Goal: Task Accomplishment & Management: Manage account settings

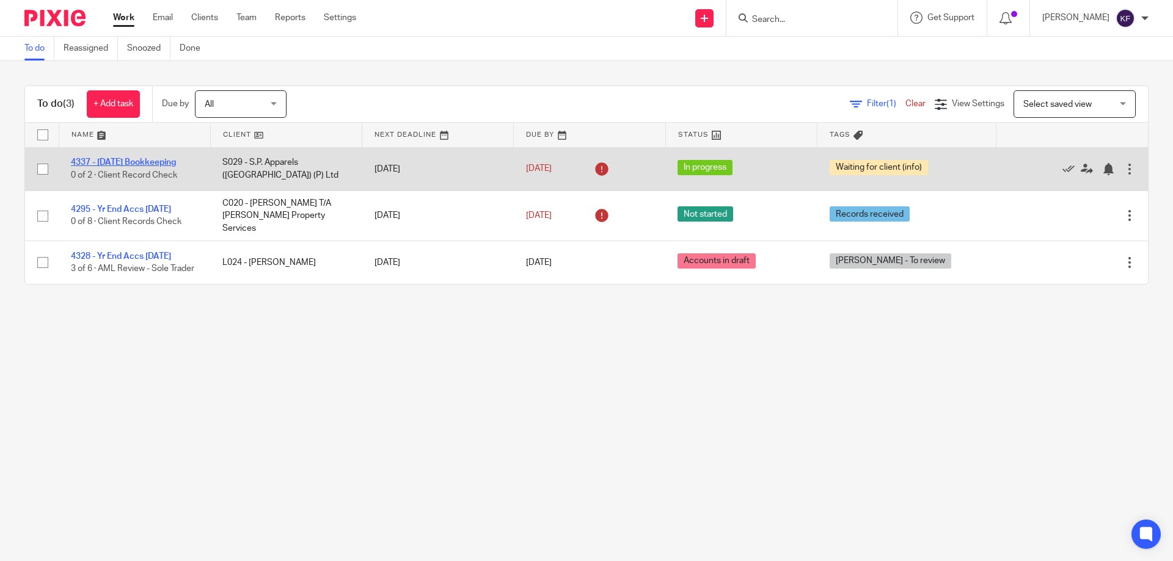
drag, startPoint x: 41, startPoint y: 170, endPoint x: 81, endPoint y: 163, distance: 40.9
click at [42, 170] on input "checkbox" at bounding box center [42, 169] width 23 height 23
checkbox input "true"
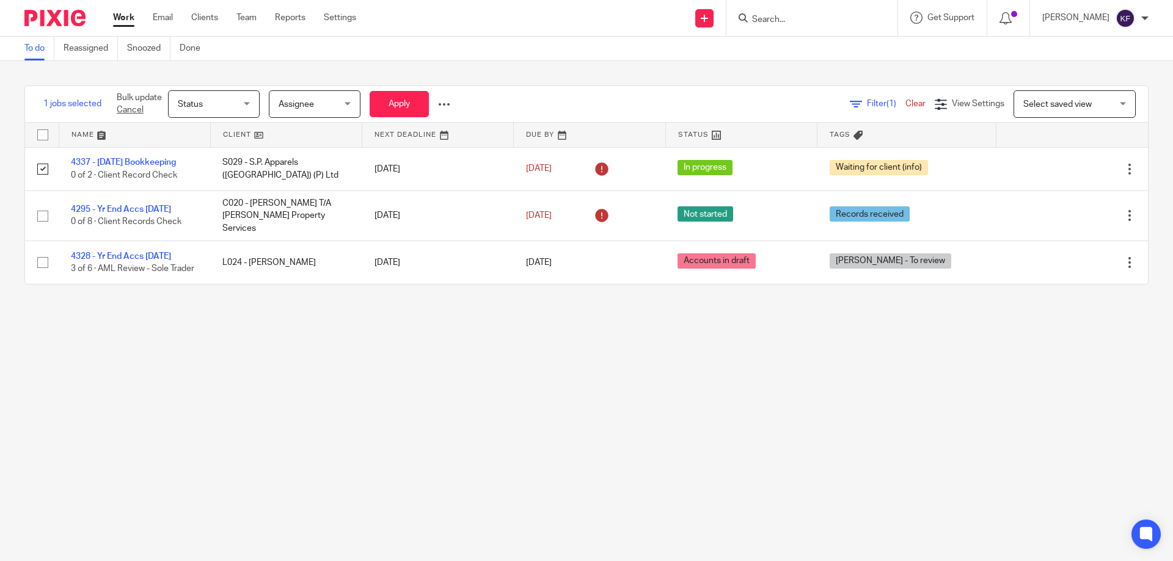
click at [447, 105] on div at bounding box center [444, 104] width 12 height 12
click at [425, 131] on span "Update Tags" at bounding box center [425, 131] width 46 height 9
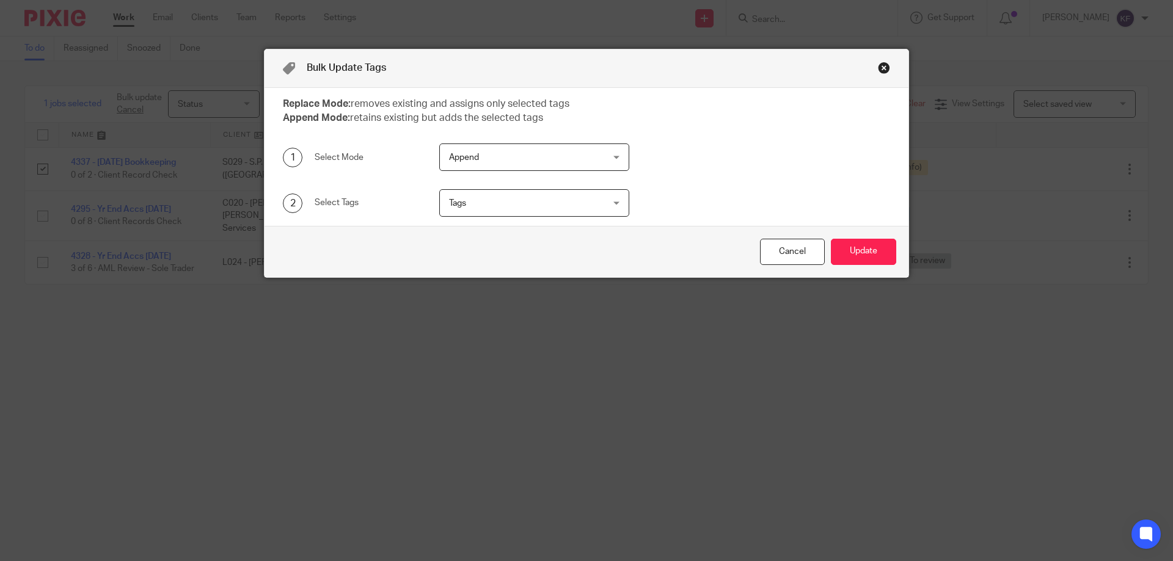
click at [493, 156] on span "Append" at bounding box center [521, 157] width 144 height 26
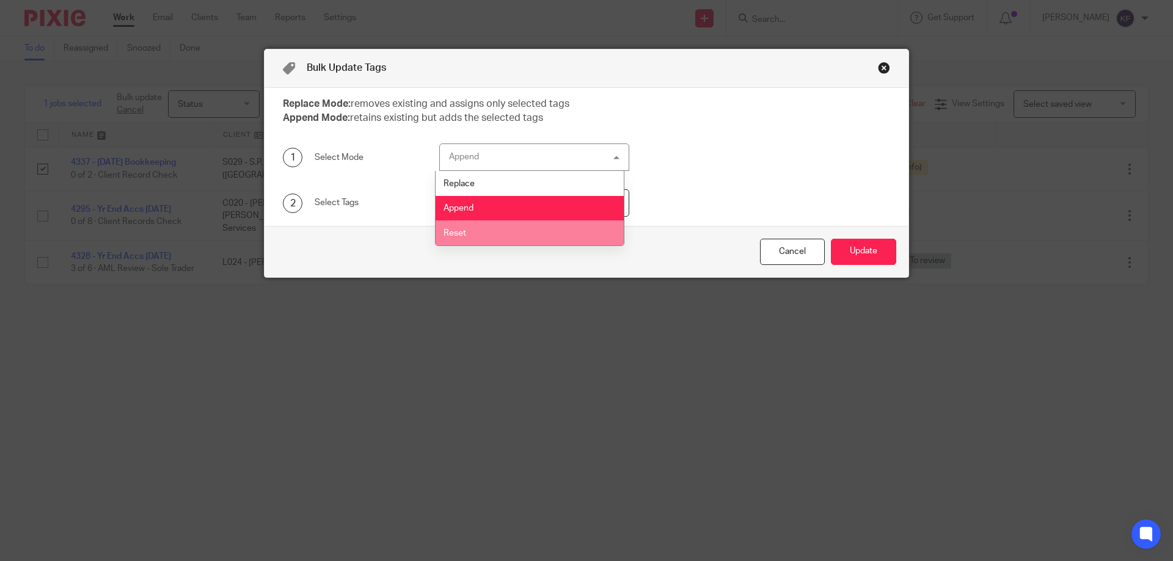
click at [499, 228] on li "Reset" at bounding box center [530, 233] width 189 height 25
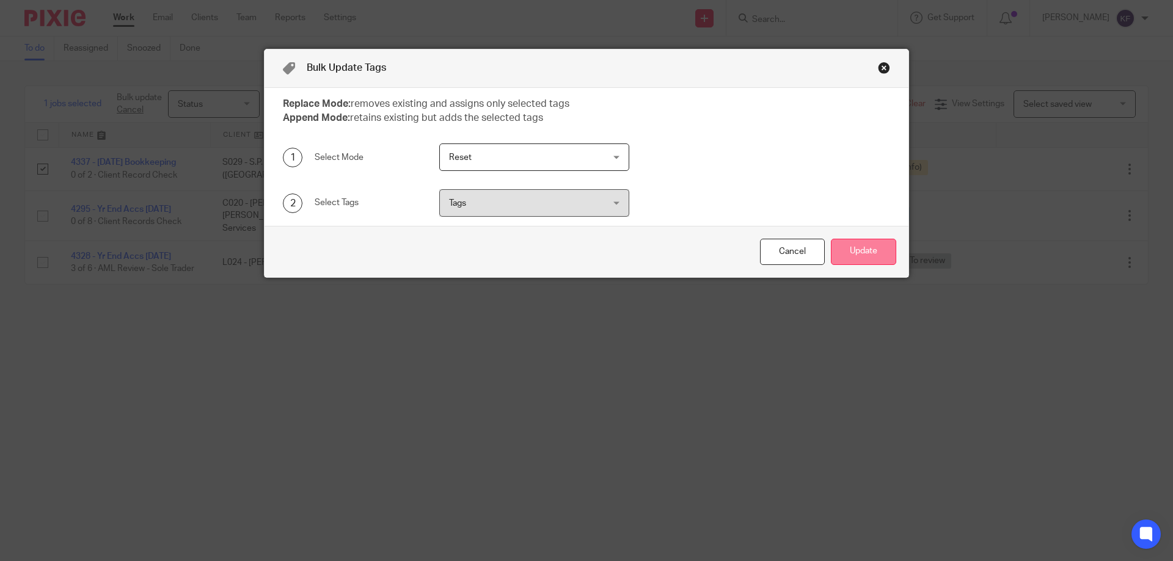
click at [848, 252] on button "Update" at bounding box center [863, 252] width 65 height 26
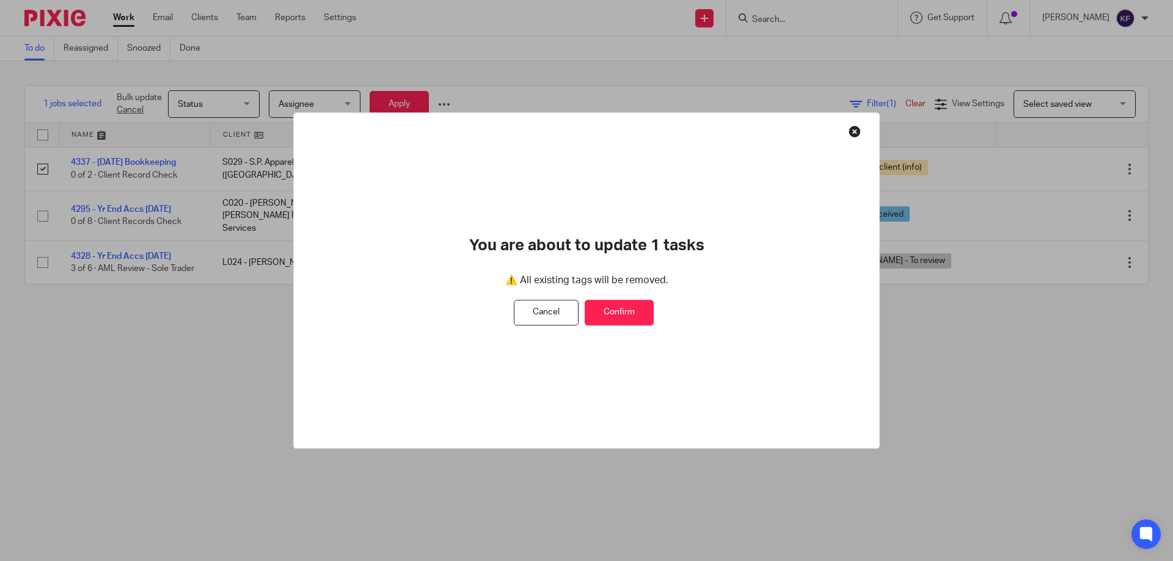
click at [631, 313] on button "Confirm" at bounding box center [619, 313] width 69 height 26
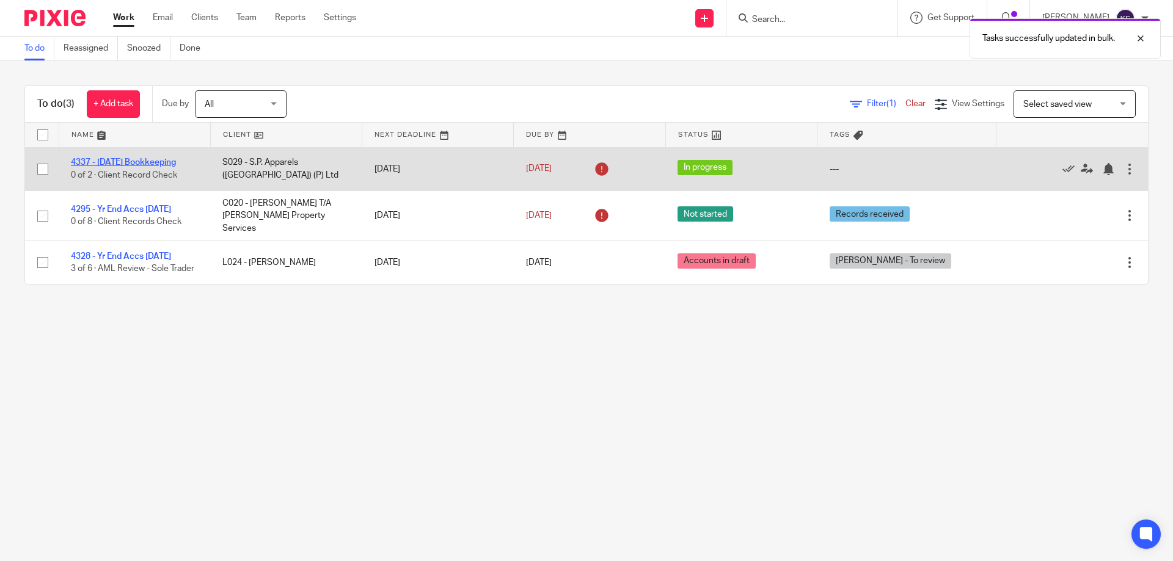
drag, startPoint x: 42, startPoint y: 168, endPoint x: 81, endPoint y: 159, distance: 39.6
click at [43, 168] on input "checkbox" at bounding box center [42, 169] width 23 height 23
checkbox input "true"
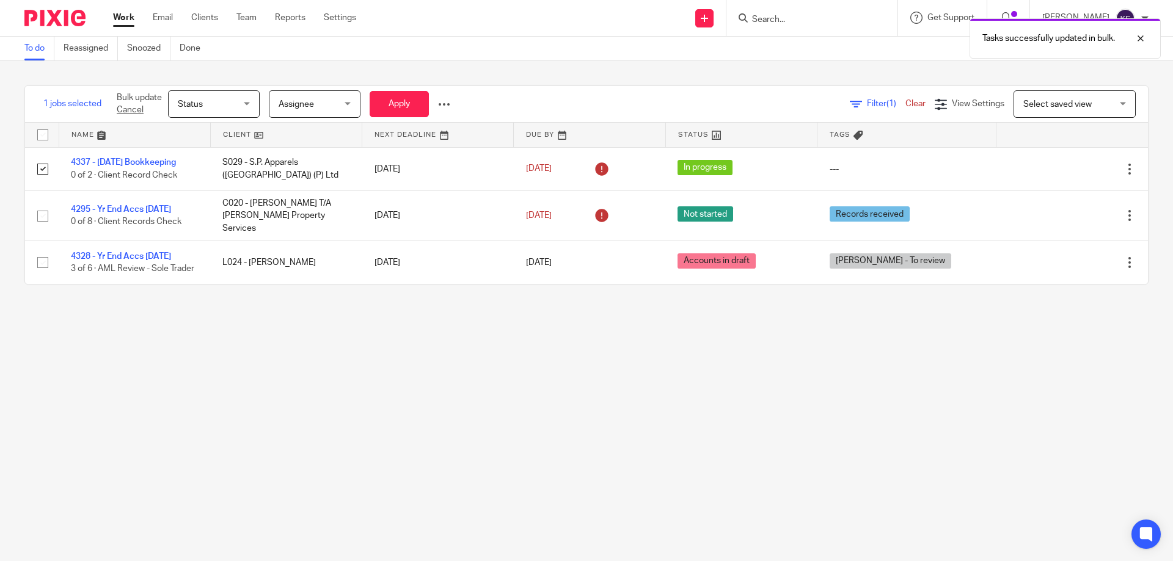
click at [217, 108] on span "Status" at bounding box center [210, 104] width 65 height 26
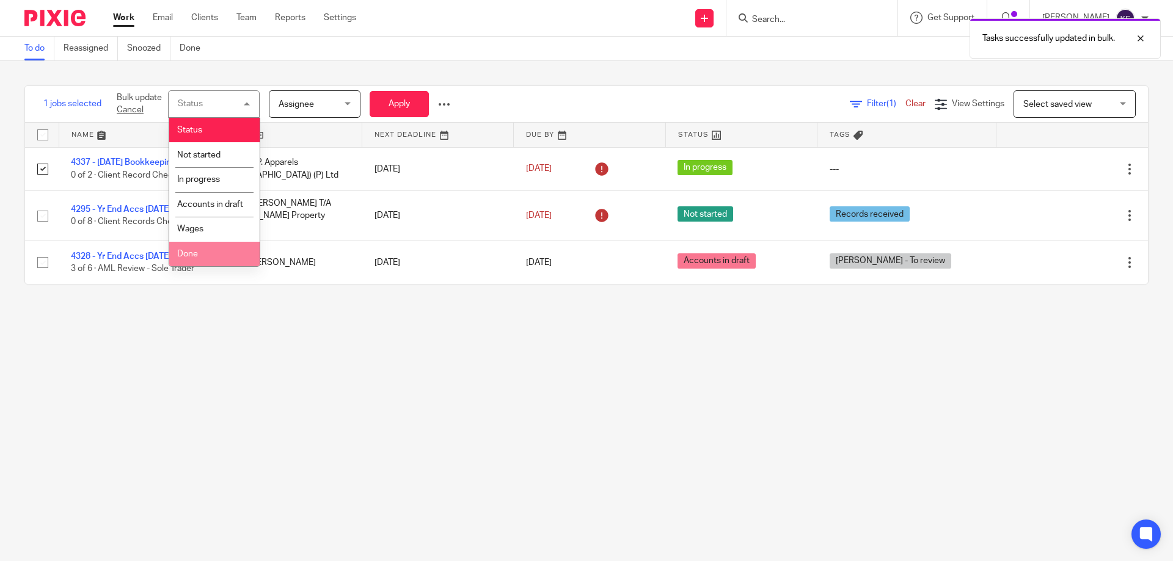
click at [217, 267] on li "Done" at bounding box center [214, 254] width 90 height 25
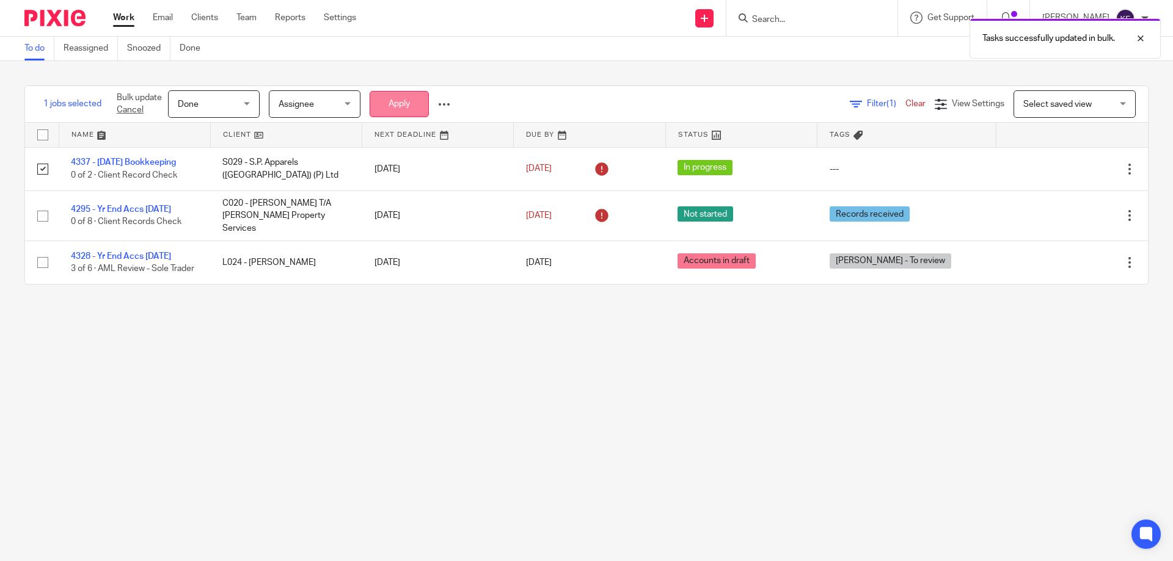
click at [378, 109] on button "Apply" at bounding box center [399, 104] width 59 height 26
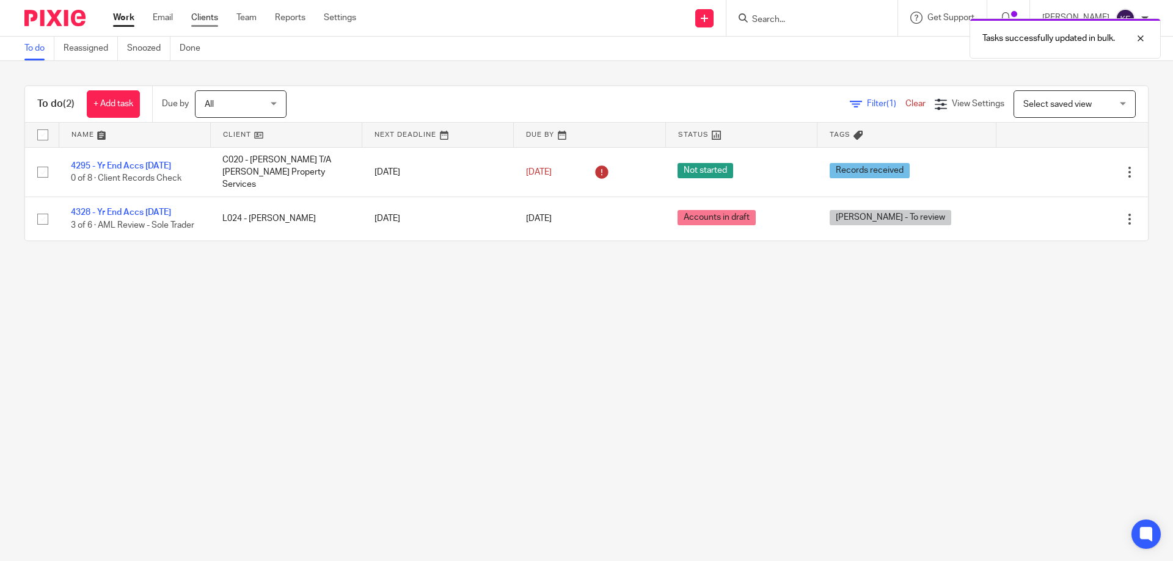
click at [198, 16] on link "Clients" at bounding box center [204, 18] width 27 height 12
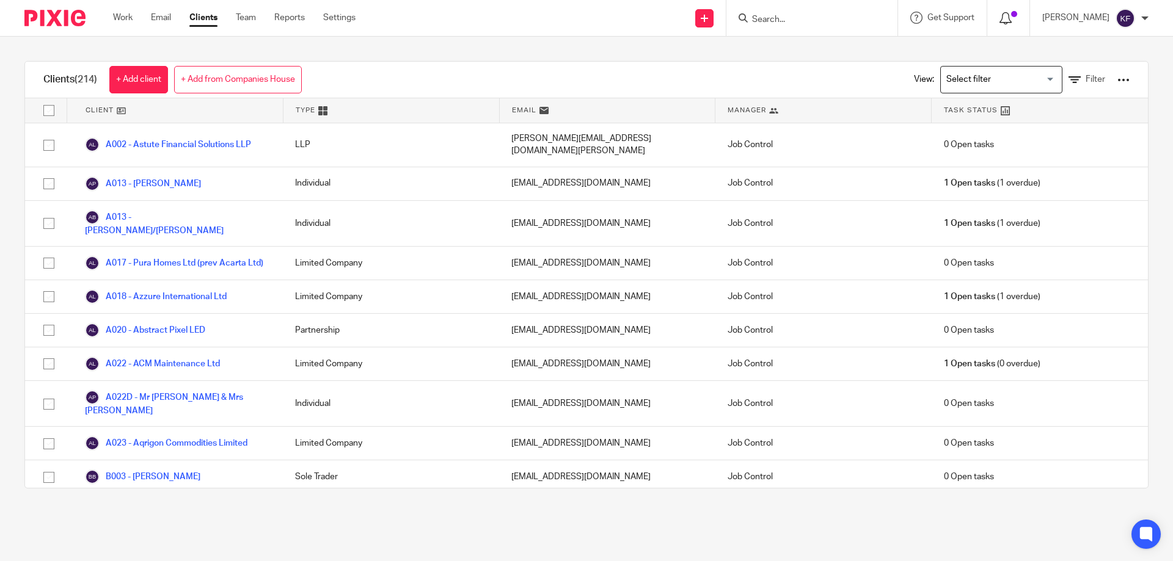
click at [999, 17] on icon at bounding box center [1005, 18] width 12 height 12
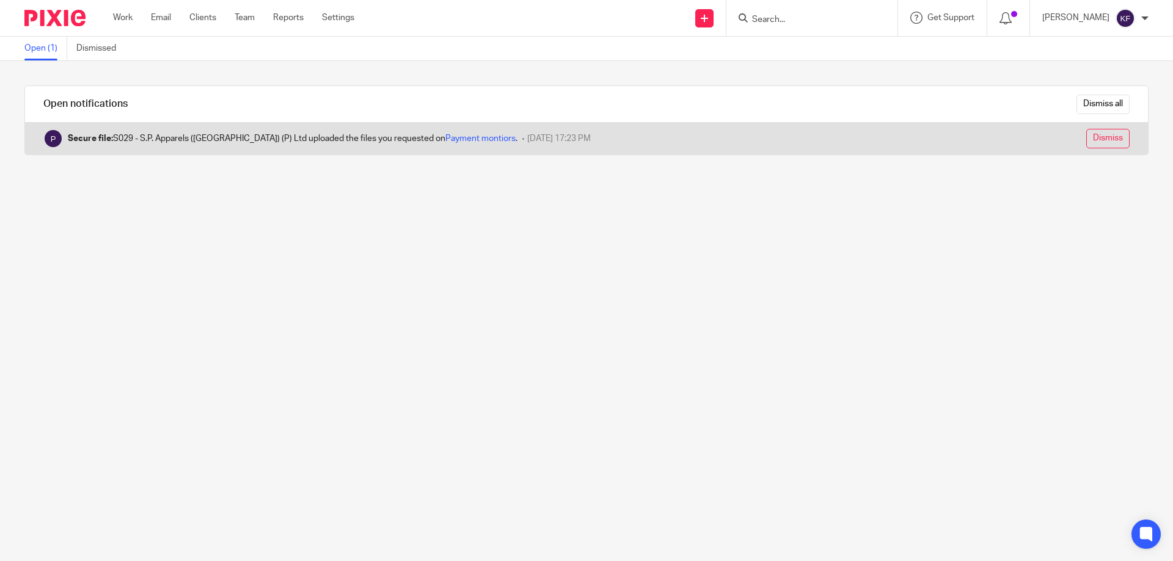
click at [1086, 142] on input "Dismiss" at bounding box center [1107, 139] width 43 height 20
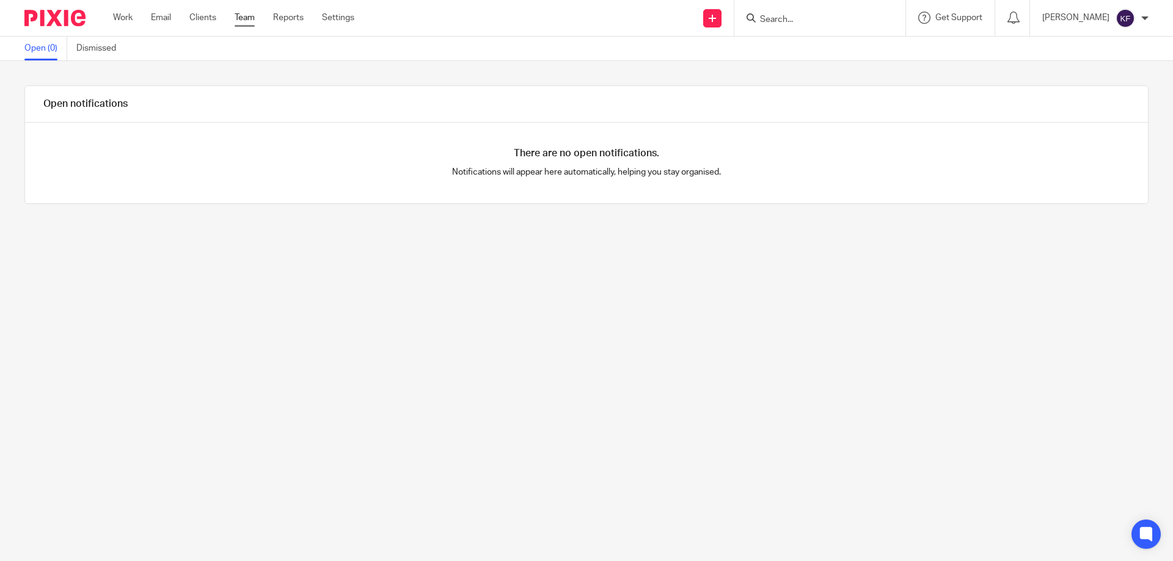
click at [250, 13] on link "Team" at bounding box center [245, 18] width 20 height 12
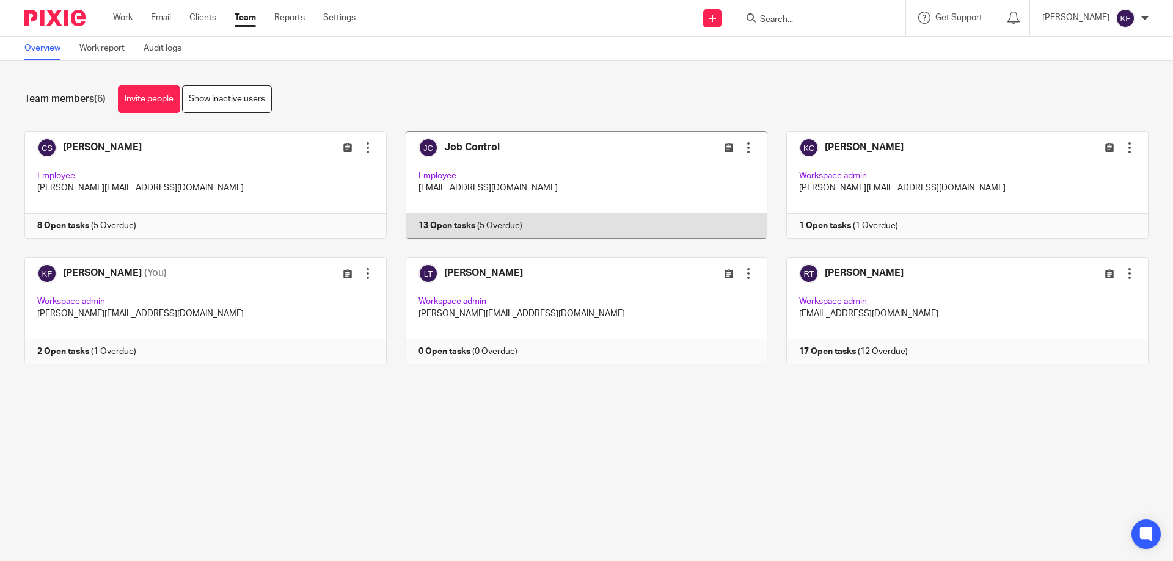
click at [539, 191] on link at bounding box center [577, 185] width 381 height 108
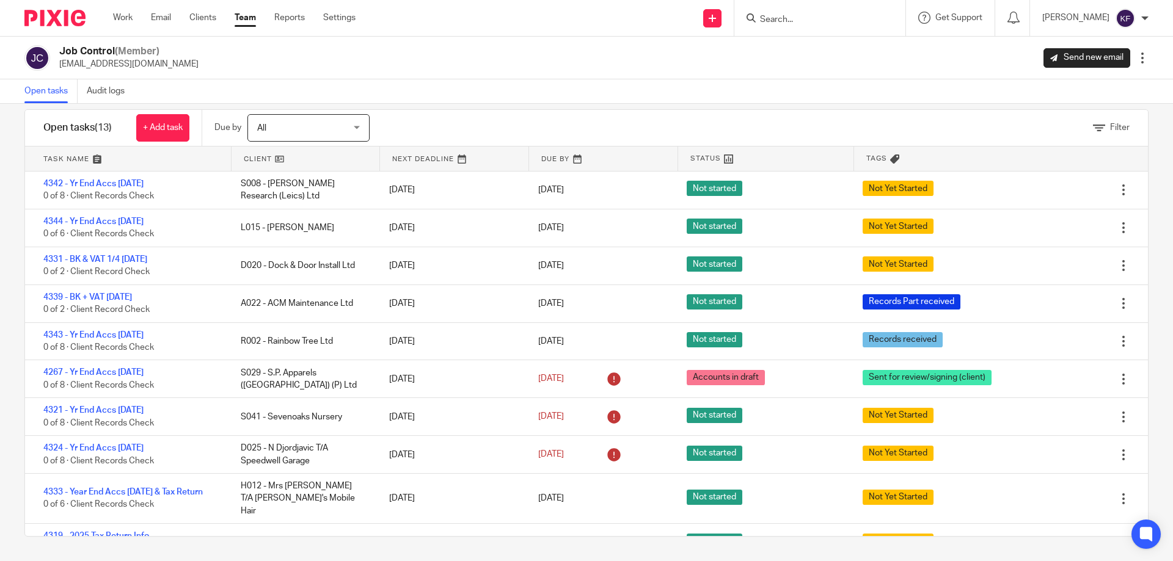
click at [79, 156] on link at bounding box center [128, 159] width 206 height 24
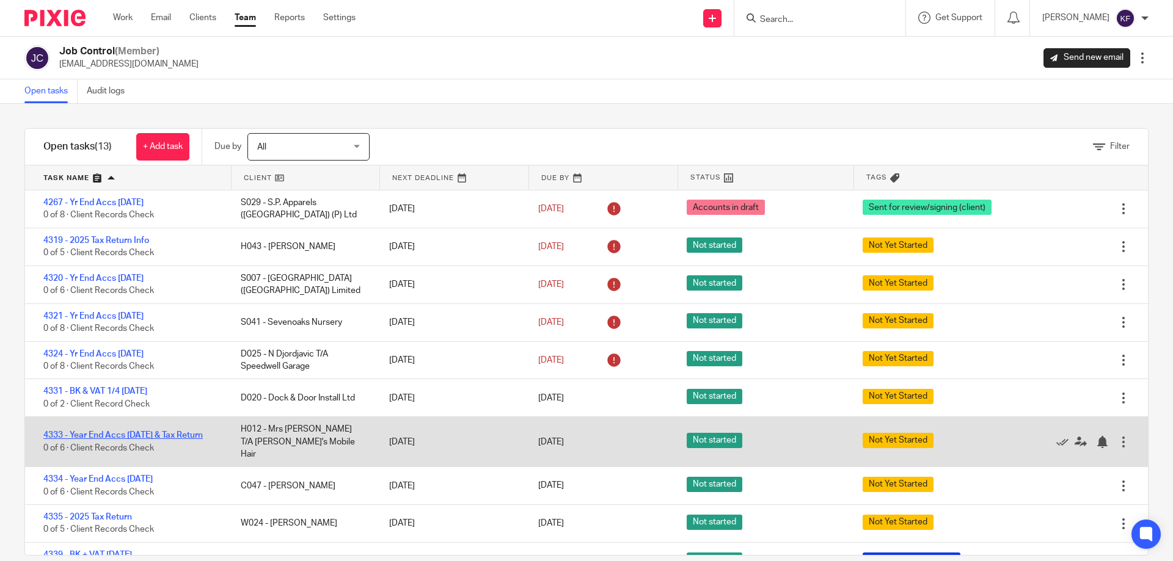
click at [203, 431] on link "4333 - Year End Accs [DATE] & Tax Return" at bounding box center [122, 435] width 159 height 9
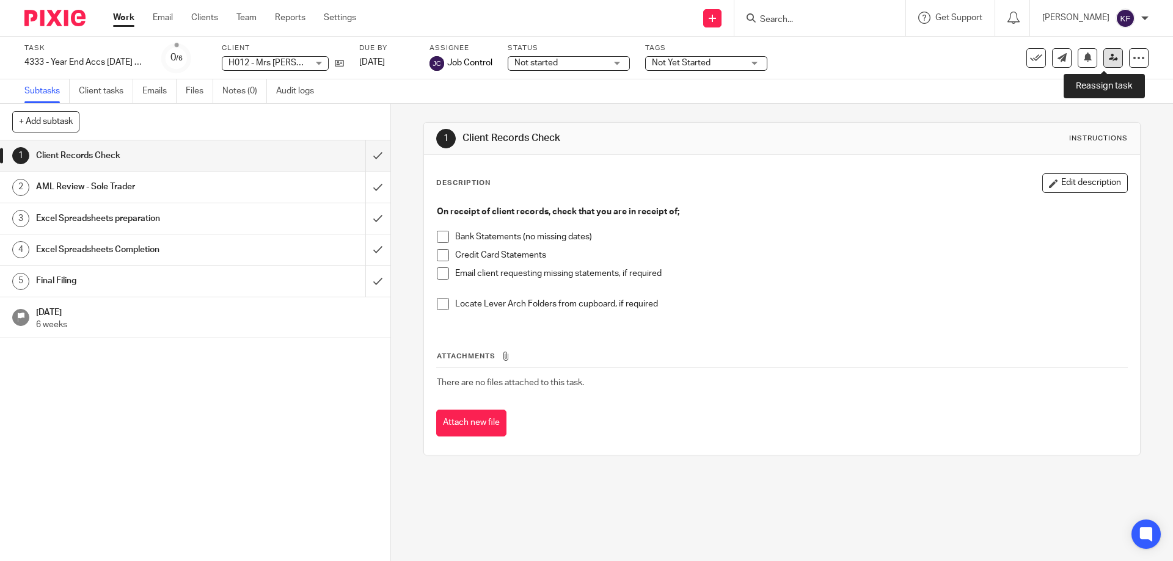
click at [1109, 56] on icon at bounding box center [1113, 57] width 9 height 9
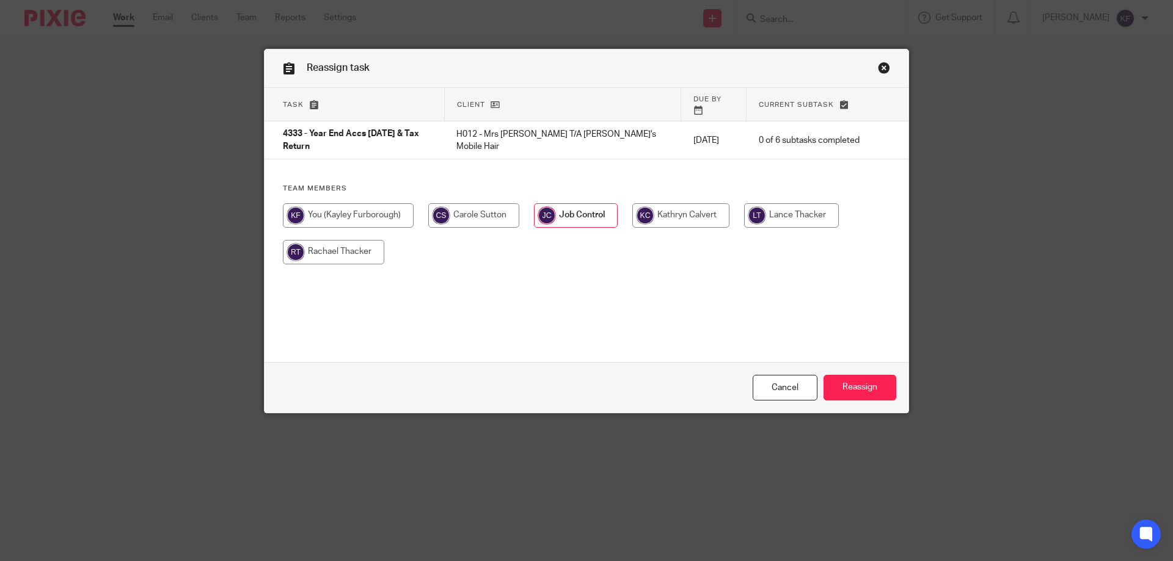
drag, startPoint x: 363, startPoint y: 211, endPoint x: 438, endPoint y: 228, distance: 77.1
click at [363, 211] on input "radio" at bounding box center [348, 215] width 131 height 24
radio input "true"
click at [867, 385] on input "Reassign" at bounding box center [860, 388] width 73 height 26
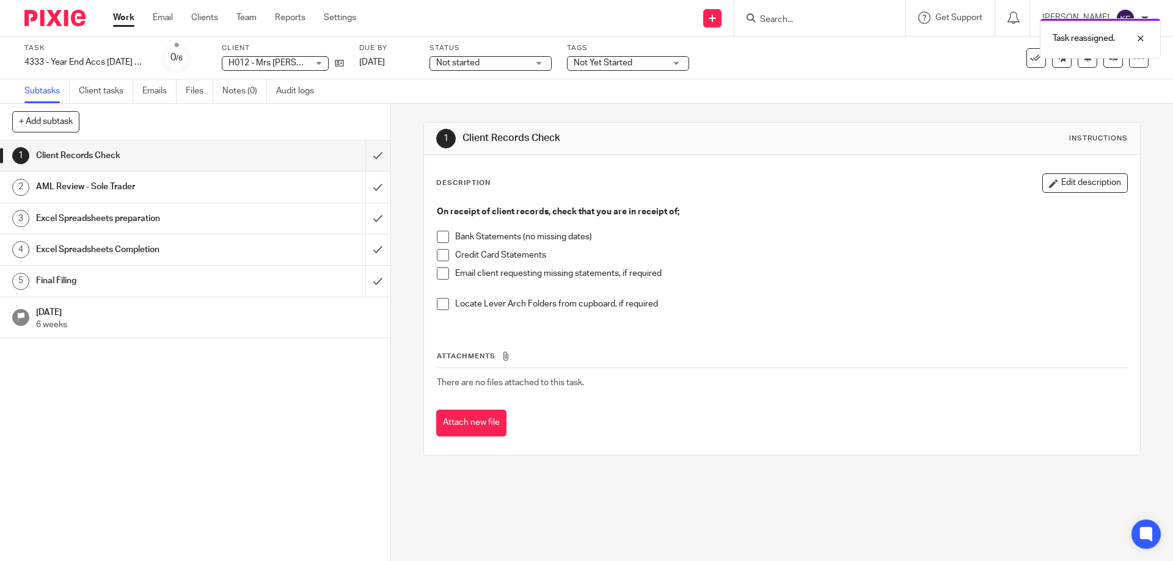
click at [206, 11] on div "Work Email Clients Team Reports Settings Work Email Clients Team Reports Settin…" at bounding box center [238, 18] width 274 height 36
click at [249, 13] on link "Team" at bounding box center [246, 18] width 20 height 12
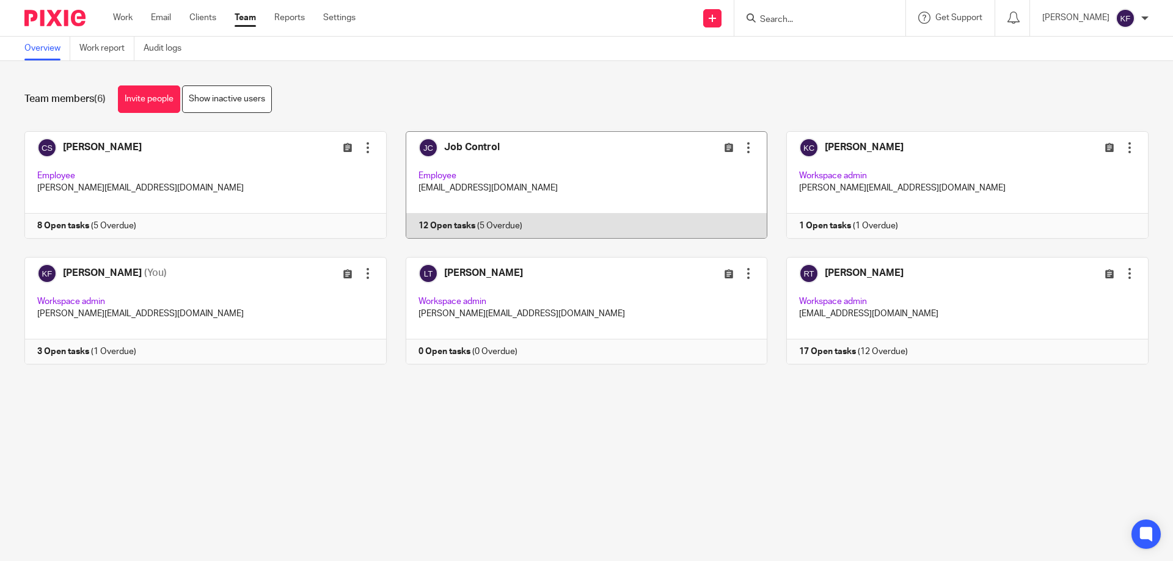
click at [627, 186] on link at bounding box center [577, 185] width 381 height 108
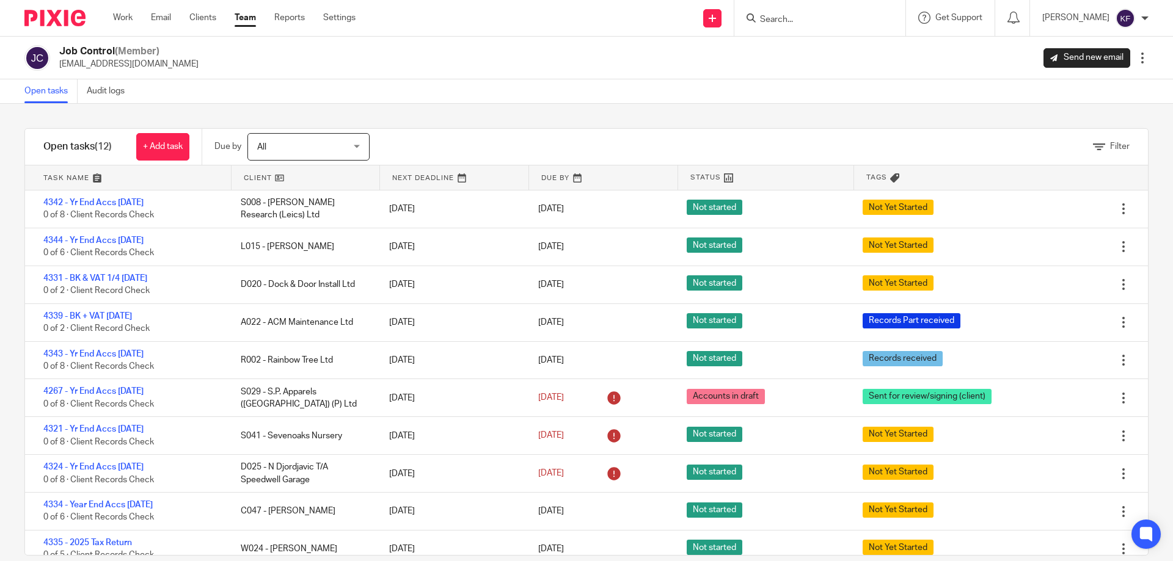
click at [60, 179] on link at bounding box center [128, 178] width 206 height 24
